Goal: Information Seeking & Learning: Learn about a topic

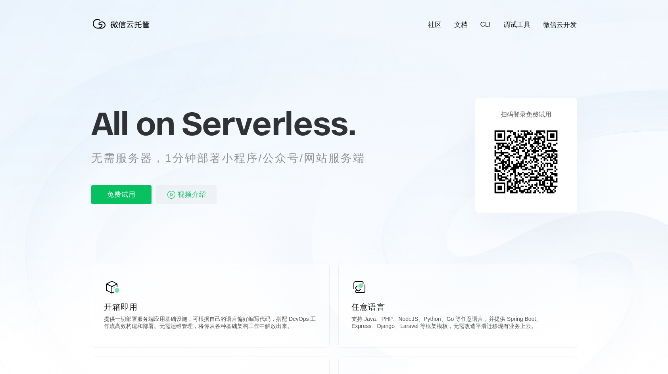
click at [271, 162] on p "无需服务器，1分钟部署小程序/公众号/网站服务端" at bounding box center [235, 158] width 289 height 16
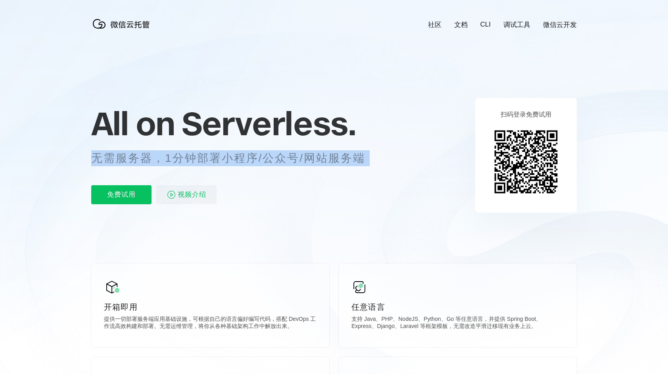
click at [271, 162] on p "无需服务器，1分钟部署小程序/公众号/网站服务端" at bounding box center [235, 158] width 289 height 16
drag, startPoint x: 271, startPoint y: 162, endPoint x: 232, endPoint y: 166, distance: 39.1
click at [235, 164] on p "无需服务器，1分钟部署小程序/公众号/网站服务端" at bounding box center [235, 158] width 289 height 16
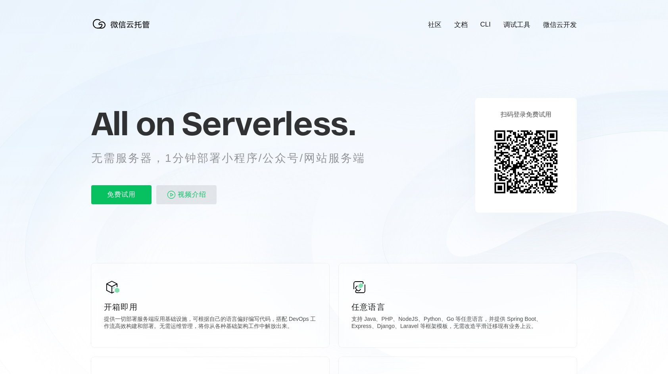
click at [193, 199] on span "视频介绍" at bounding box center [192, 194] width 29 height 19
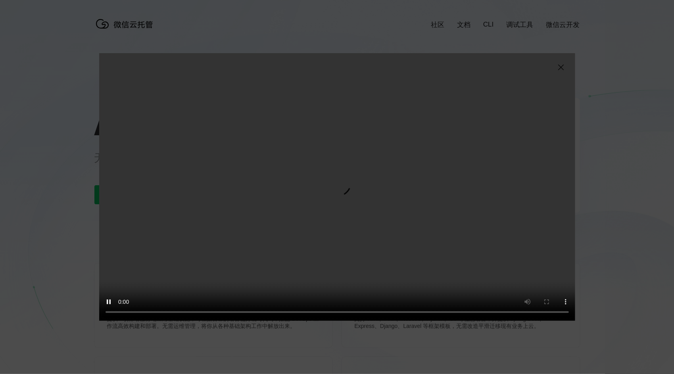
click at [563, 68] on img at bounding box center [562, 68] width 10 height 10
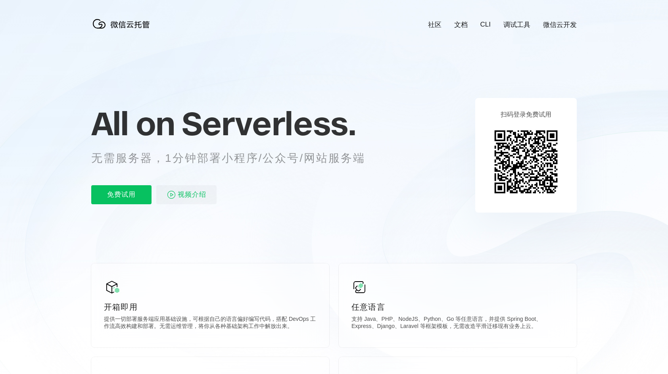
click at [229, 163] on p "无需服务器，1分钟部署小程序/公众号/网站服务端" at bounding box center [235, 158] width 289 height 16
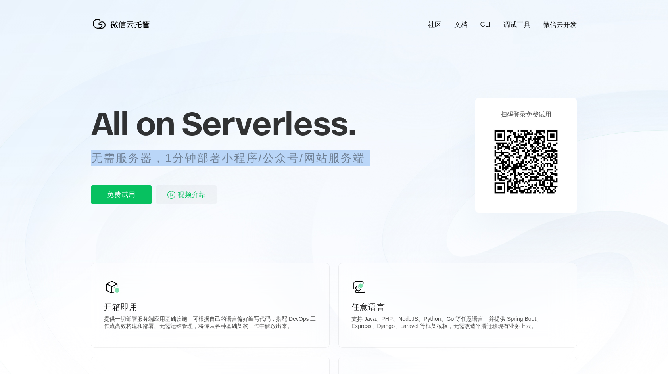
click at [229, 163] on p "无需服务器，1分钟部署小程序/公众号/网站服务端" at bounding box center [235, 158] width 289 height 16
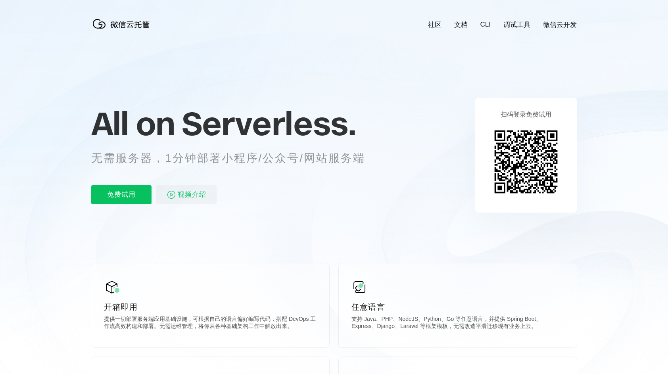
drag, startPoint x: 229, startPoint y: 163, endPoint x: 188, endPoint y: 171, distance: 42.0
click at [188, 171] on div "All on Serverless. 无需服务器，1分钟部署小程序/公众号/网站服务端 免费试用 视频介绍" at bounding box center [238, 155] width 294 height 115
drag, startPoint x: 193, startPoint y: 156, endPoint x: 300, endPoint y: 155, distance: 107.2
click at [300, 155] on p "无需服务器，1分钟部署小程序/公众号/网站服务端" at bounding box center [235, 158] width 289 height 16
drag, startPoint x: 300, startPoint y: 155, endPoint x: 338, endPoint y: 158, distance: 38.2
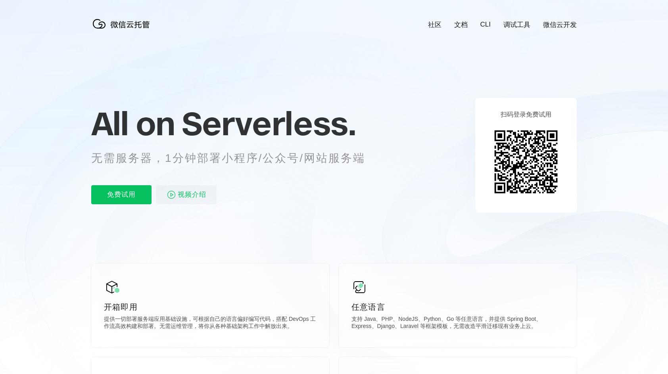
click at [338, 158] on p "无需服务器，1分钟部署小程序/公众号/网站服务端" at bounding box center [235, 158] width 289 height 16
